Goal: Information Seeking & Learning: Find specific page/section

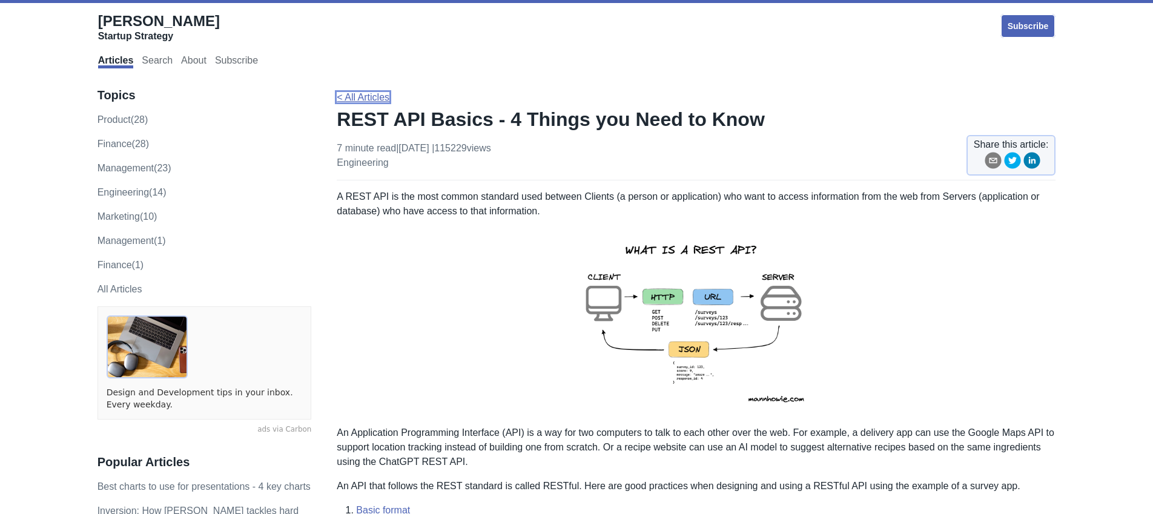
click at [368, 101] on link "< All Articles" at bounding box center [363, 97] width 53 height 10
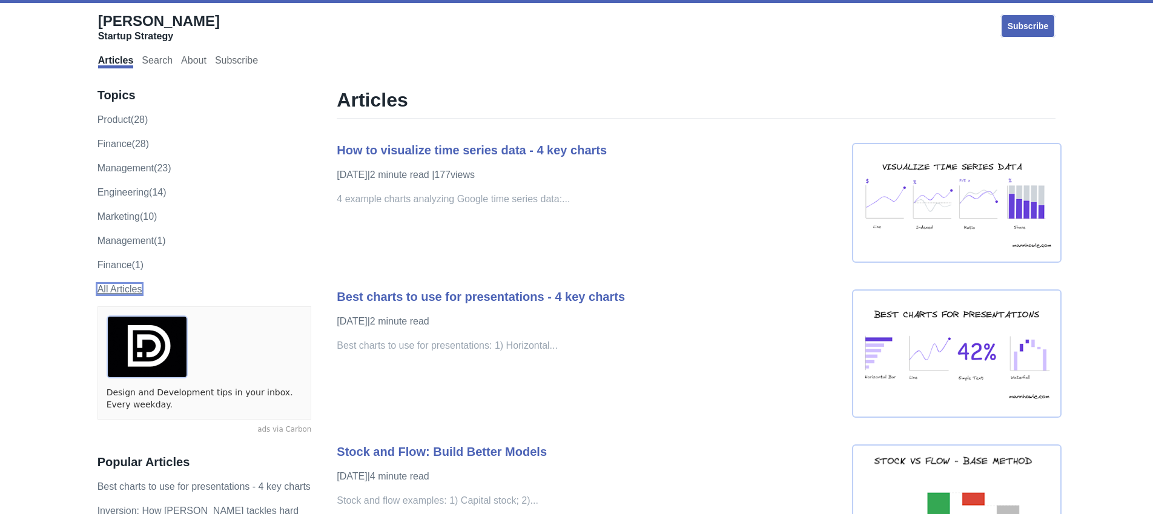
click at [122, 288] on link "All Articles" at bounding box center [120, 289] width 45 height 10
click at [146, 61] on link "Search" at bounding box center [157, 61] width 31 height 13
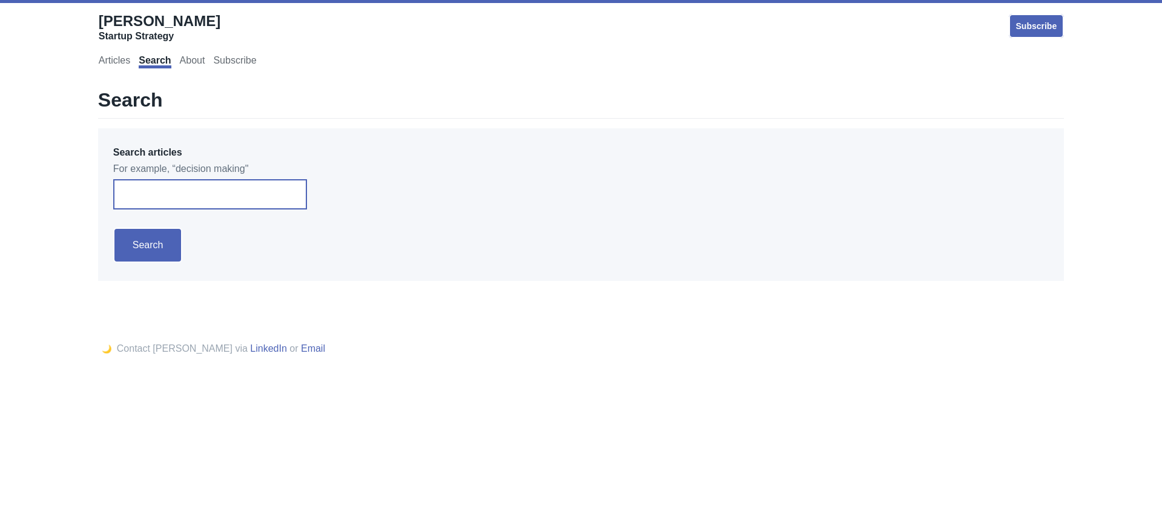
click at [190, 188] on input "Search articles" at bounding box center [210, 194] width 194 height 30
type input "grpc"
click at [154, 222] on form "Search articles For example, “decision making" grpc Search" at bounding box center [581, 204] width 966 height 153
click at [152, 248] on input "Search" at bounding box center [148, 245] width 70 height 35
